Goal: Task Accomplishment & Management: Use online tool/utility

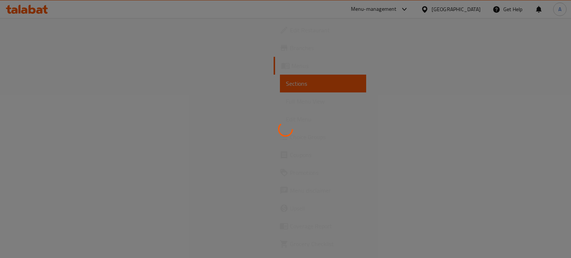
click at [407, 6] on div at bounding box center [285, 129] width 571 height 258
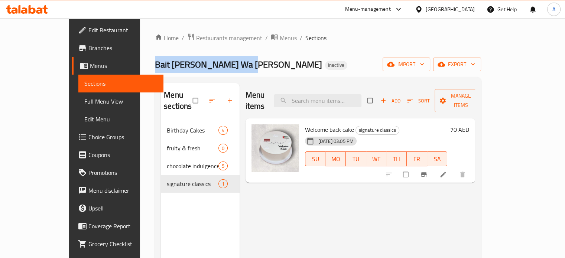
copy span "Bait Al kaak Wa Al Ward"
drag, startPoint x: 199, startPoint y: 64, endPoint x: 102, endPoint y: 62, distance: 97.0
click at [140, 62] on div "Home / Restaurants management / Menus / Sections Bait Al kaak Wa Al Ward Inacti…" at bounding box center [318, 190] width 356 height 344
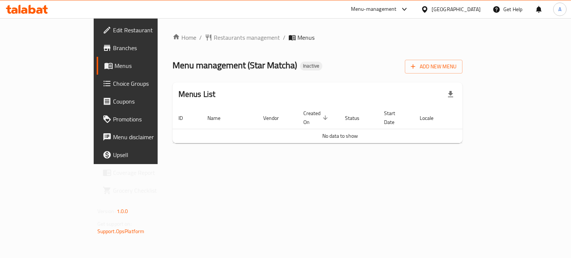
click at [220, 66] on span "Menu management ( Star Matcha )" at bounding box center [234, 65] width 125 height 17
copy span "Star Matcha"
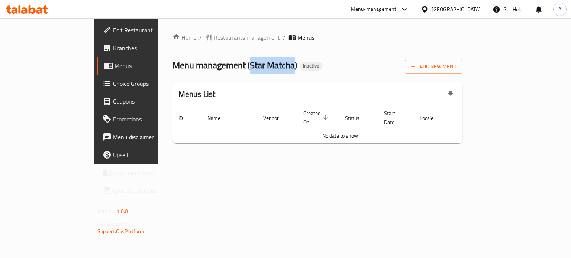
drag, startPoint x: 188, startPoint y: 61, endPoint x: 233, endPoint y: 68, distance: 45.5
click at [233, 68] on span "Menu management ( Star Matcha )" at bounding box center [234, 65] width 125 height 17
click at [456, 70] on span "Add New Menu" at bounding box center [434, 66] width 46 height 9
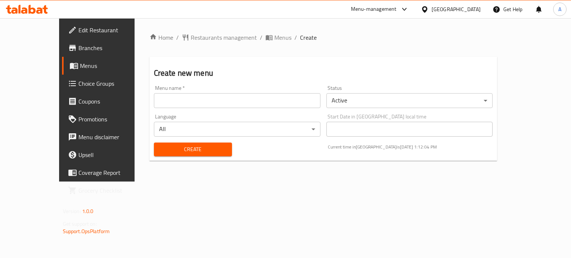
click at [156, 103] on input "text" at bounding box center [237, 100] width 167 height 15
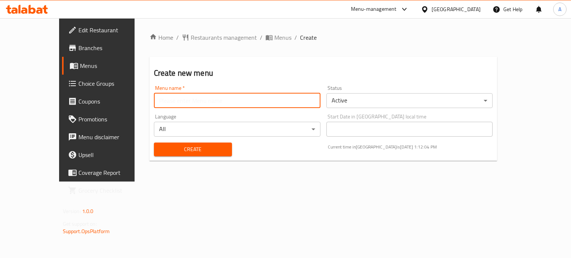
paste input "Star Matcha"
type input "Star Matcha' Menu"
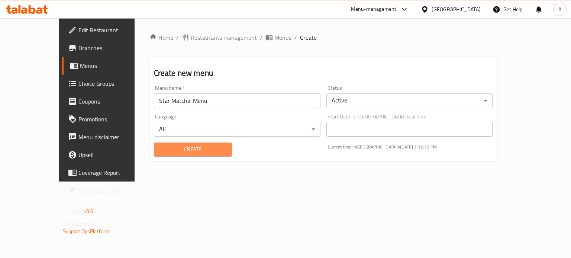
click at [160, 149] on span "Create" at bounding box center [193, 149] width 66 height 9
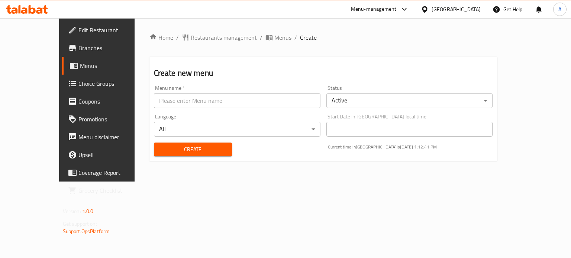
click at [80, 66] on span "Menus" at bounding box center [114, 65] width 69 height 9
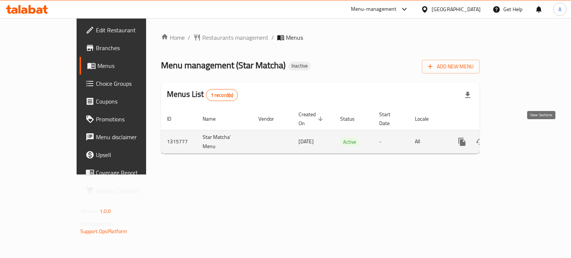
click at [520, 138] on icon "enhanced table" at bounding box center [515, 142] width 9 height 9
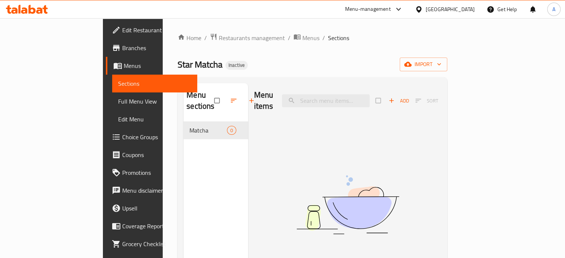
click at [122, 133] on span "Choice Groups" at bounding box center [156, 137] width 69 height 9
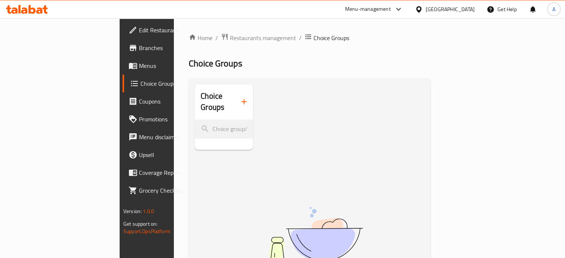
click at [240, 98] on icon "button" at bounding box center [244, 101] width 9 height 9
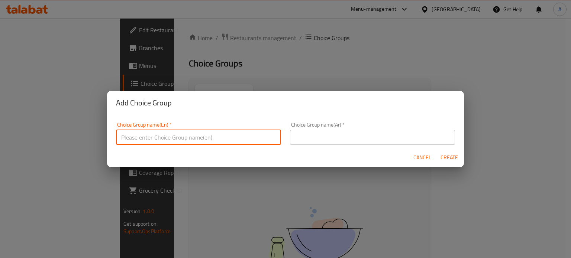
click at [184, 134] on input "text" at bounding box center [198, 137] width 165 height 15
click at [180, 142] on input "Your Choice Of Sweetness Level" at bounding box center [198, 137] width 165 height 15
type input "Your Choice Of Sweetness Level"
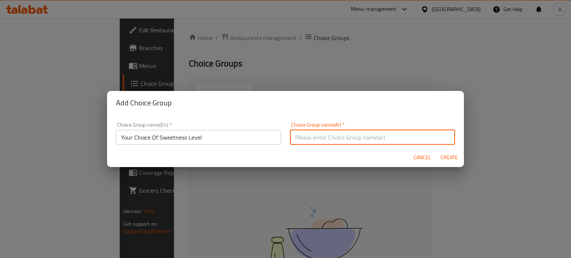
click at [349, 140] on input "text" at bounding box center [372, 137] width 165 height 15
paste input "اختيارك لمستوى الحلاوة"
type input "اختيارك لمستوى الحلاوة"
click at [450, 160] on span "Create" at bounding box center [449, 157] width 18 height 9
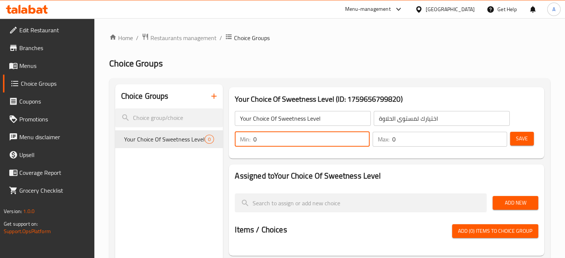
drag, startPoint x: 259, startPoint y: 141, endPoint x: 252, endPoint y: 141, distance: 7.4
click at [252, 141] on div "Min: 0 ​" at bounding box center [302, 139] width 135 height 15
type input "1"
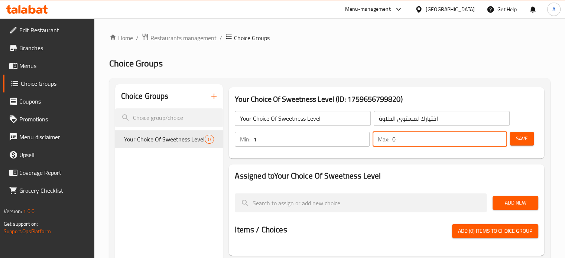
drag, startPoint x: 411, startPoint y: 139, endPoint x: 391, endPoint y: 141, distance: 19.4
click at [392, 141] on input "0" at bounding box center [449, 139] width 115 height 15
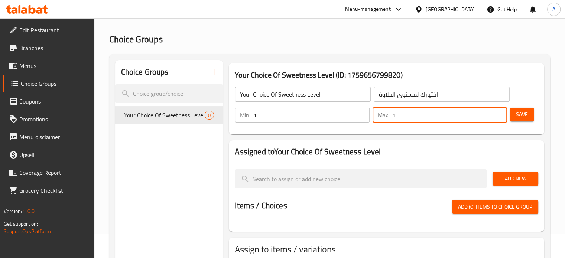
scroll to position [37, 0]
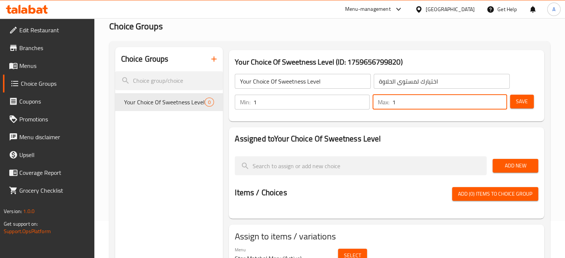
type input "1"
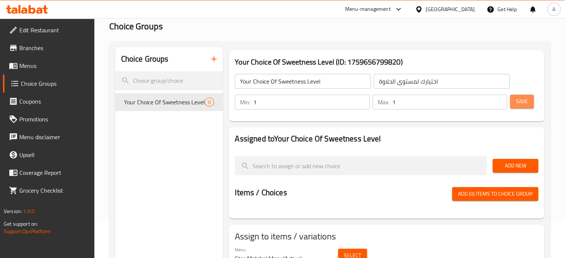
click at [530, 104] on button "Save" at bounding box center [522, 102] width 24 height 14
click at [512, 171] on span "Add New" at bounding box center [516, 165] width 34 height 9
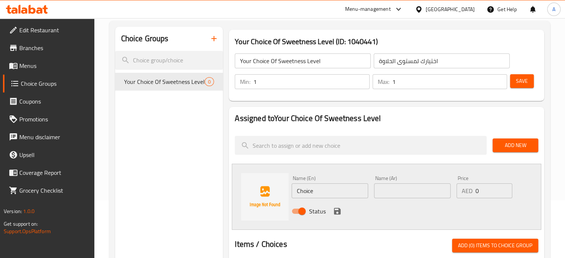
scroll to position [74, 0]
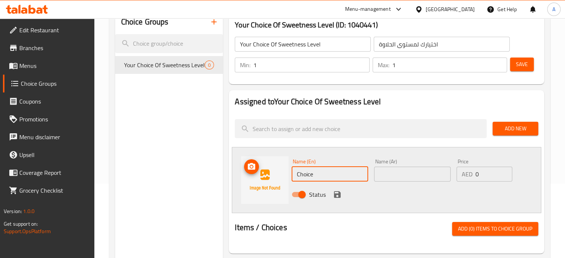
drag, startPoint x: 319, startPoint y: 175, endPoint x: 286, endPoint y: 172, distance: 33.5
click at [287, 172] on div "Name (En) Choice Name (En) Name (Ar) Name (Ar) Price AED 0 Price Status" at bounding box center [387, 180] width 310 height 66
paste input "Less sweetness"
type input "Less sweetness"
click at [385, 175] on input "text" at bounding box center [412, 174] width 77 height 15
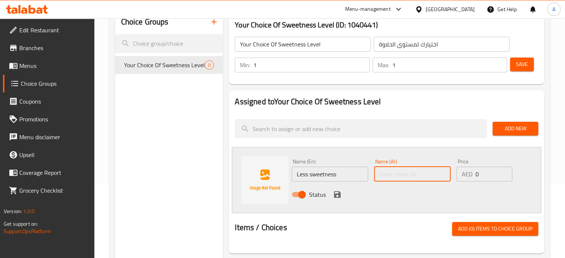
paste input "Less sweetness"
click at [399, 172] on input "Less sweetness" at bounding box center [412, 174] width 77 height 15
paste input "حلاوة أقل"
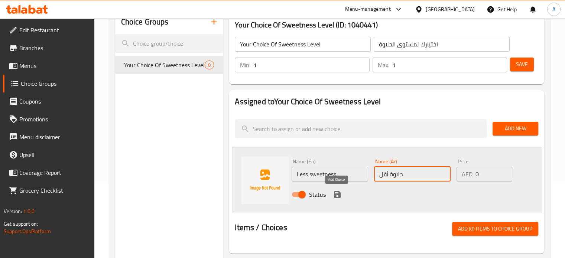
type input "حلاوة أقل"
click at [337, 195] on icon "save" at bounding box center [337, 194] width 9 height 9
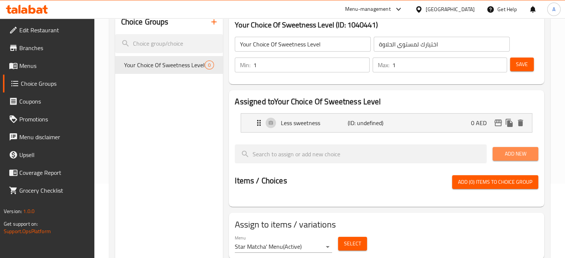
click at [517, 153] on span "Add New" at bounding box center [516, 153] width 34 height 9
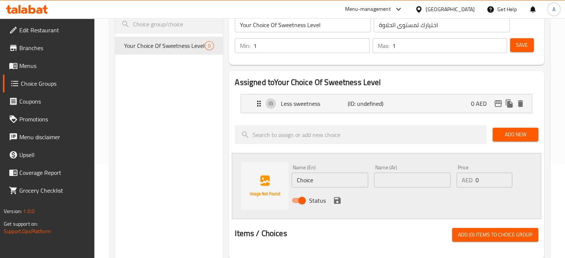
scroll to position [111, 0]
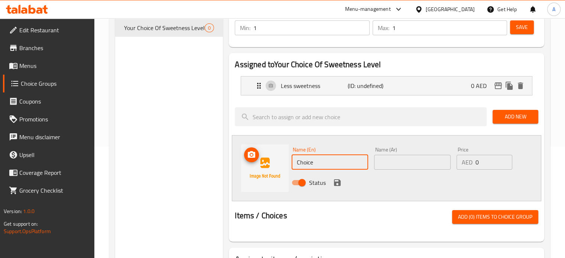
drag, startPoint x: 325, startPoint y: 163, endPoint x: 272, endPoint y: 167, distance: 53.3
click at [272, 167] on div "Name (En) Choice Name (En) Name (Ar) Name (Ar) Price AED 0 Price Status" at bounding box center [387, 168] width 310 height 66
paste input "Regular sweetness"
type input "Regular sweetness"
click at [336, 166] on input "Regular sweetness" at bounding box center [330, 162] width 77 height 15
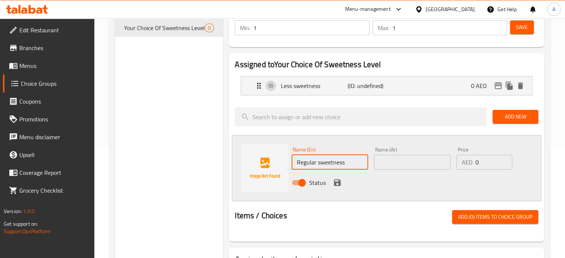
click at [336, 166] on input "Regular sweetness" at bounding box center [330, 162] width 77 height 15
click at [386, 166] on input "text" at bounding box center [412, 162] width 77 height 15
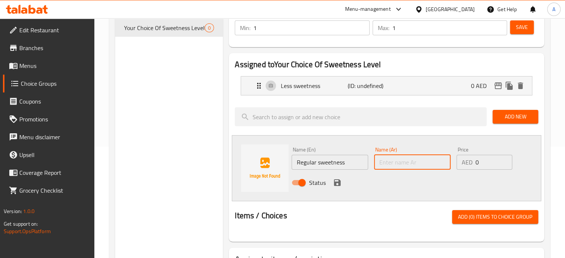
paste input "Regular sweetness"
type input "Regular sweetness"
click at [336, 187] on icon "save" at bounding box center [337, 182] width 9 height 9
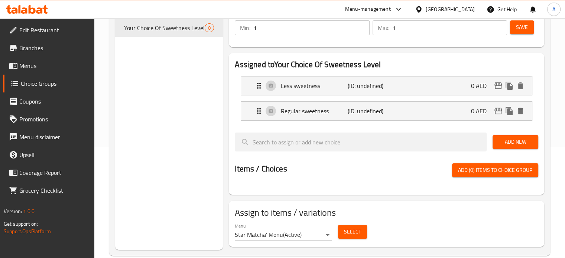
click at [507, 143] on span "Add New" at bounding box center [516, 142] width 34 height 9
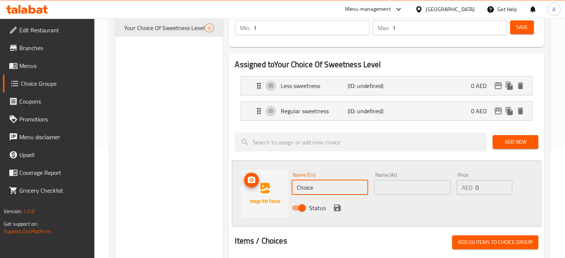
drag, startPoint x: 314, startPoint y: 188, endPoint x: 281, endPoint y: 188, distance: 32.3
click at [281, 188] on div "Name (En) Choice Name (En) Name (Ar) Name (Ar) Price AED 0 Price Status" at bounding box center [387, 194] width 310 height 66
paste input "Extra sweetness"
type input "Extra sweetness"
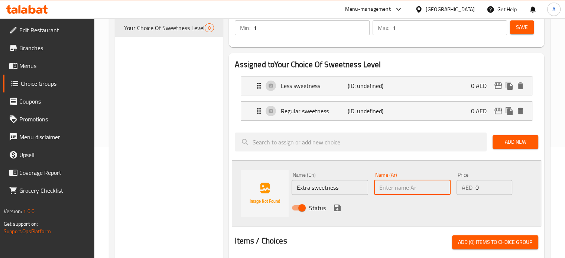
click at [447, 190] on input "text" at bounding box center [412, 187] width 77 height 15
type input "اكثر حلاوة"
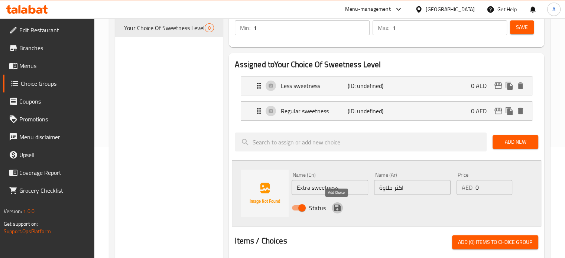
click at [335, 208] on icon "save" at bounding box center [337, 208] width 7 height 7
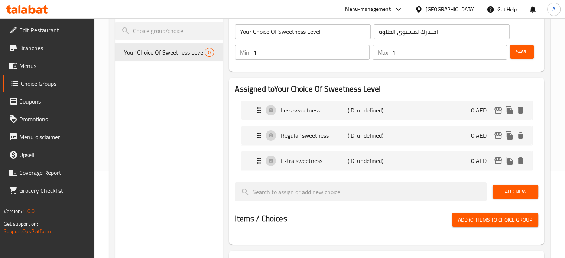
scroll to position [74, 0]
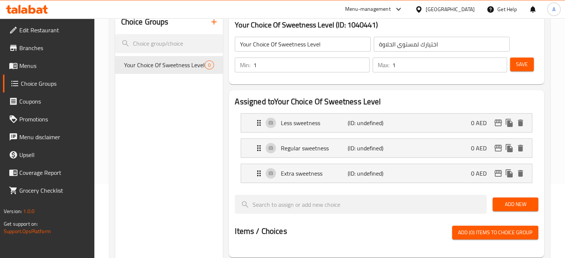
click at [521, 66] on span "Save" at bounding box center [522, 64] width 12 height 9
click at [27, 69] on span "Menus" at bounding box center [53, 65] width 69 height 9
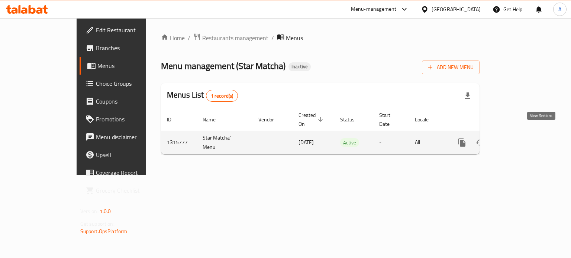
click at [520, 138] on icon "enhanced table" at bounding box center [515, 142] width 9 height 9
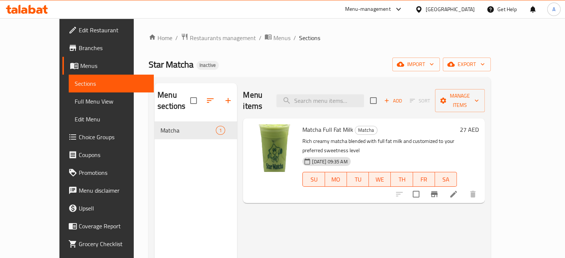
click at [80, 67] on span "Menus" at bounding box center [114, 65] width 68 height 9
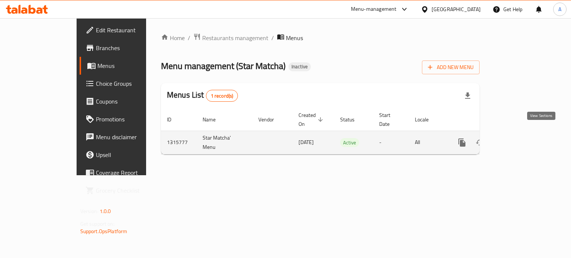
click at [520, 138] on icon "enhanced table" at bounding box center [515, 142] width 9 height 9
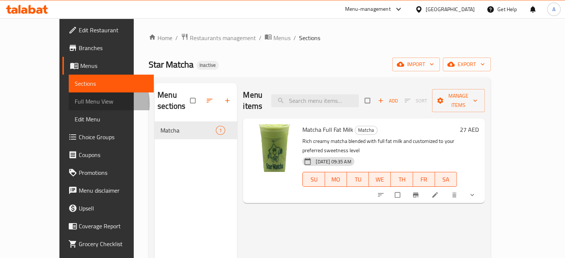
click at [75, 104] on span "Full Menu View" at bounding box center [111, 101] width 73 height 9
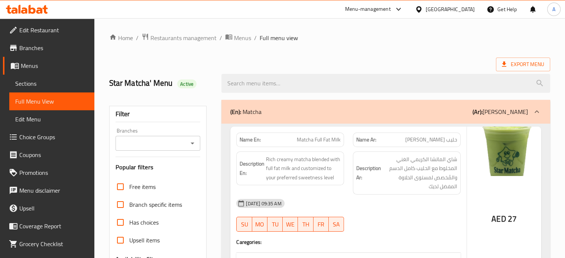
click at [32, 70] on span "Menus" at bounding box center [55, 65] width 68 height 9
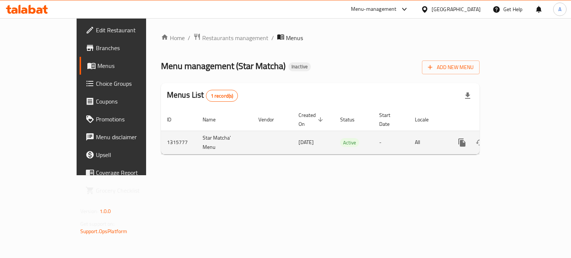
click at [520, 138] on icon "enhanced table" at bounding box center [515, 142] width 9 height 9
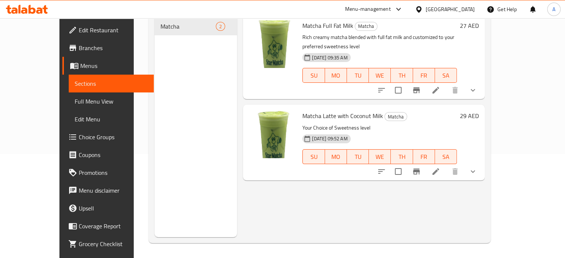
scroll to position [30, 0]
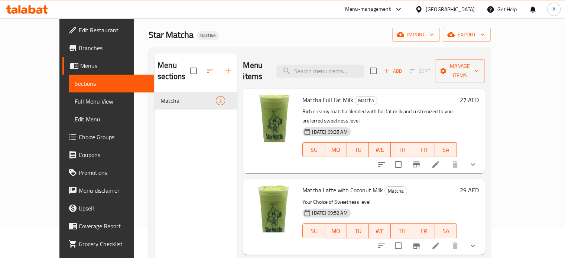
click at [440, 242] on icon at bounding box center [435, 246] width 9 height 9
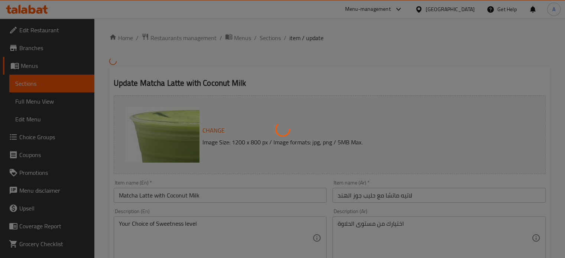
type input "اختيارك لمستوى الحلاوة"
type input "1"
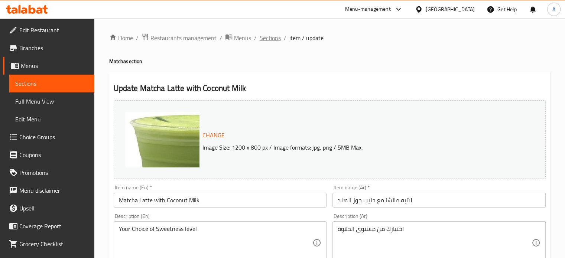
click at [275, 36] on span "Sections" at bounding box center [270, 37] width 21 height 9
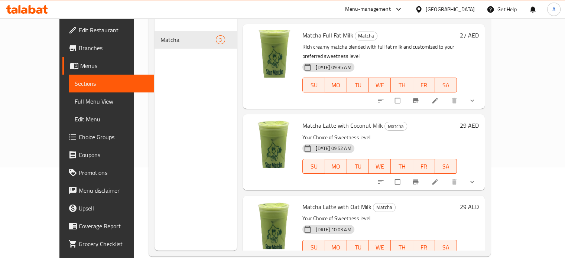
scroll to position [104, 0]
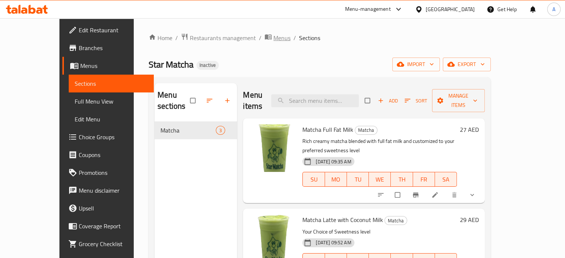
click at [274, 39] on span "Menus" at bounding box center [282, 37] width 17 height 9
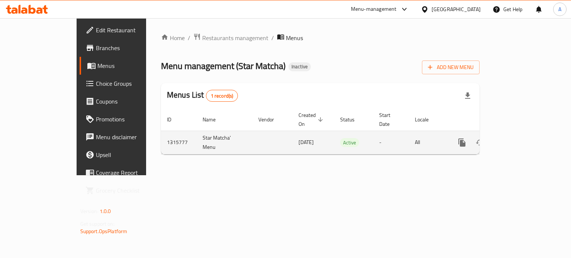
click at [520, 138] on icon "enhanced table" at bounding box center [515, 142] width 9 height 9
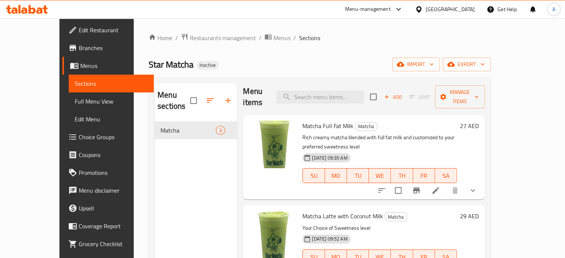
click at [274, 39] on span "Menus" at bounding box center [282, 37] width 17 height 9
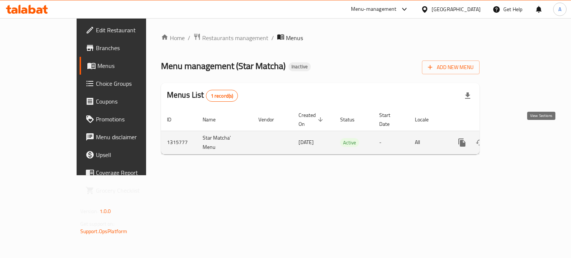
click at [520, 138] on icon "enhanced table" at bounding box center [515, 142] width 9 height 9
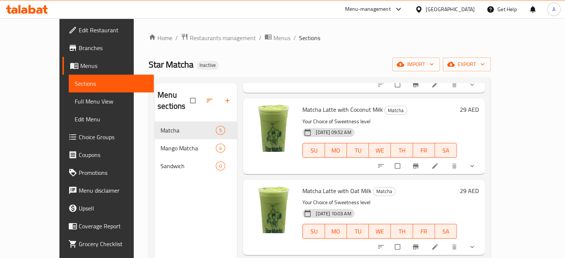
scroll to position [166, 0]
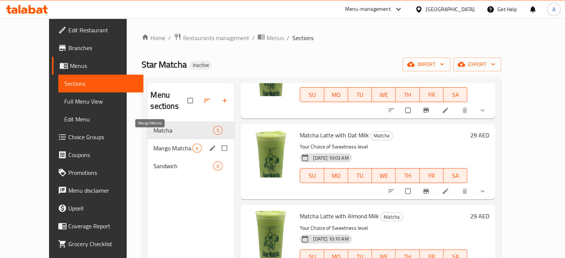
click at [153, 144] on span "Mango Matcha" at bounding box center [172, 148] width 39 height 9
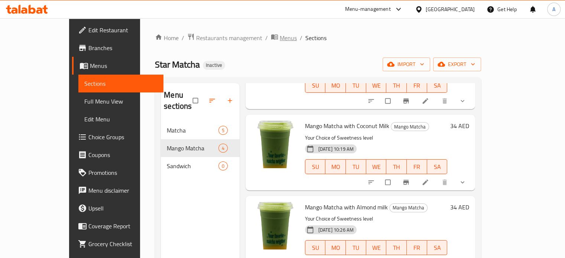
click at [280, 38] on span "Menus" at bounding box center [288, 37] width 17 height 9
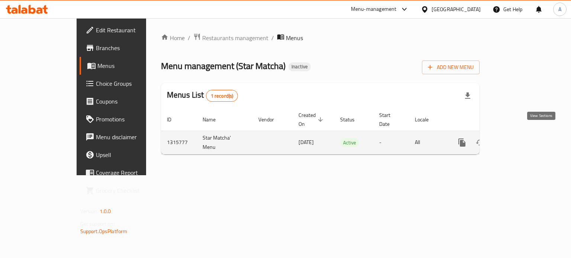
click at [520, 138] on icon "enhanced table" at bounding box center [515, 142] width 9 height 9
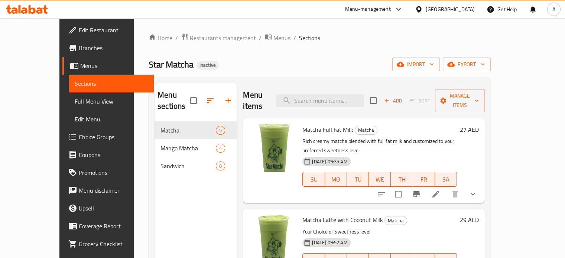
drag, startPoint x: 39, startPoint y: 100, endPoint x: 34, endPoint y: 83, distance: 18.0
click at [75, 100] on span "Full Menu View" at bounding box center [111, 101] width 73 height 9
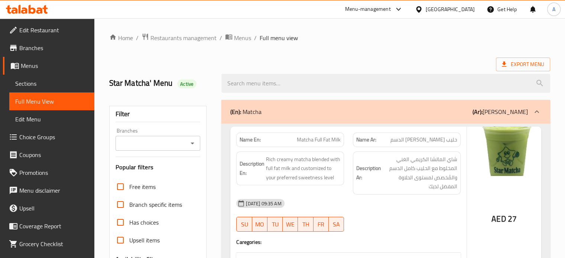
click at [32, 68] on span "Menus" at bounding box center [55, 65] width 68 height 9
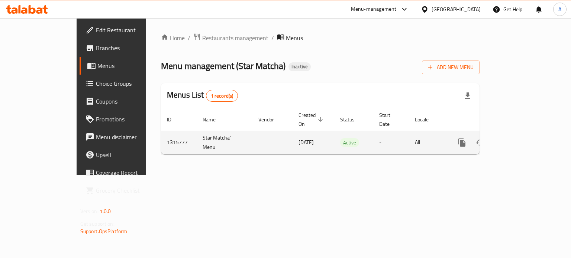
click at [520, 138] on icon "enhanced table" at bounding box center [515, 142] width 9 height 9
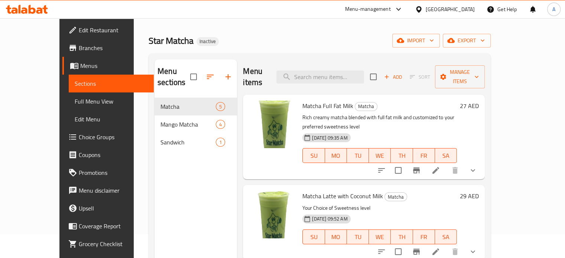
scroll to position [37, 0]
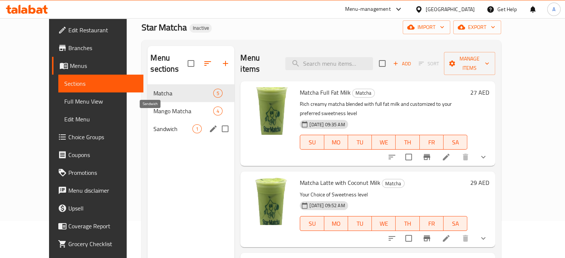
click at [153, 125] on span "Sandwich" at bounding box center [172, 129] width 39 height 9
